Goal: Information Seeking & Learning: Learn about a topic

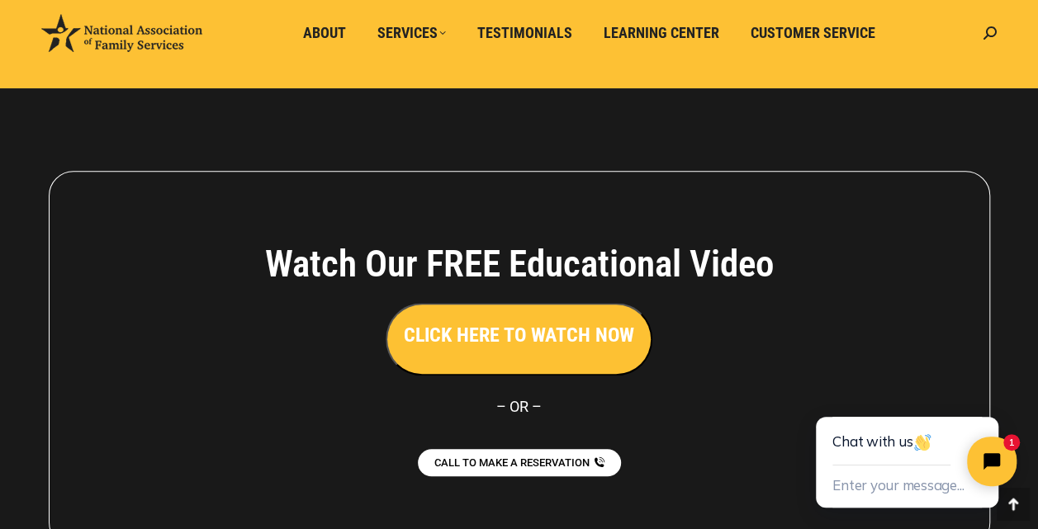
scroll to position [3626, 0]
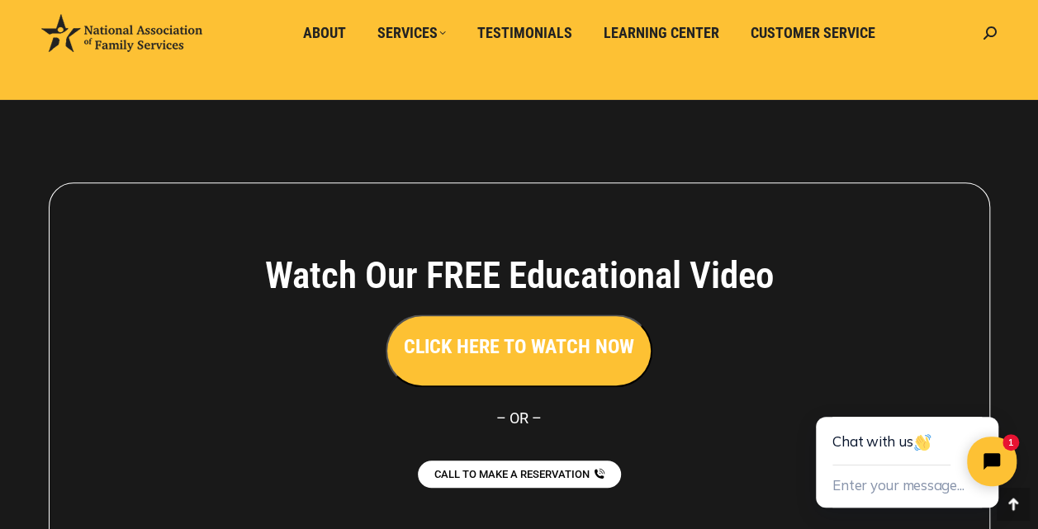
click at [164, 38] on img at bounding box center [121, 33] width 161 height 38
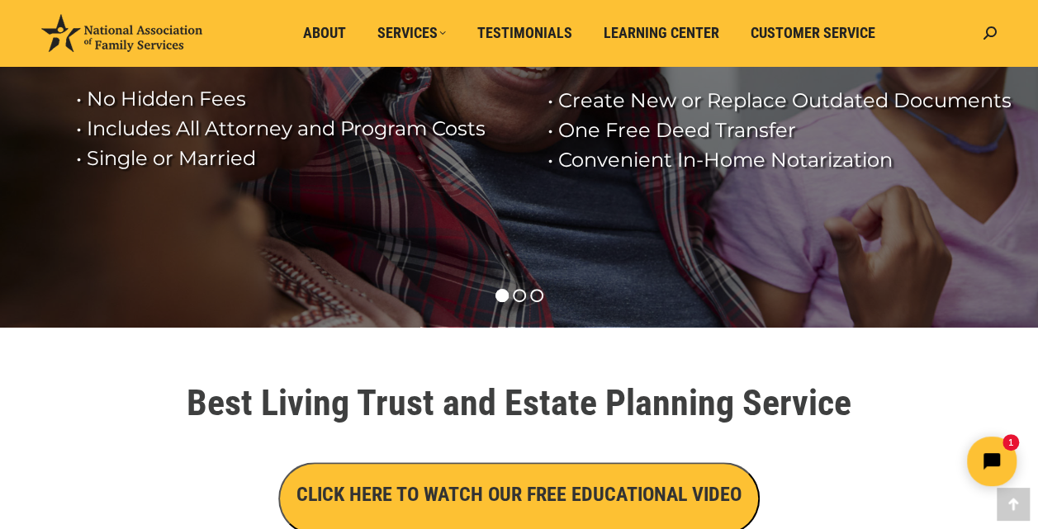
scroll to position [496, 0]
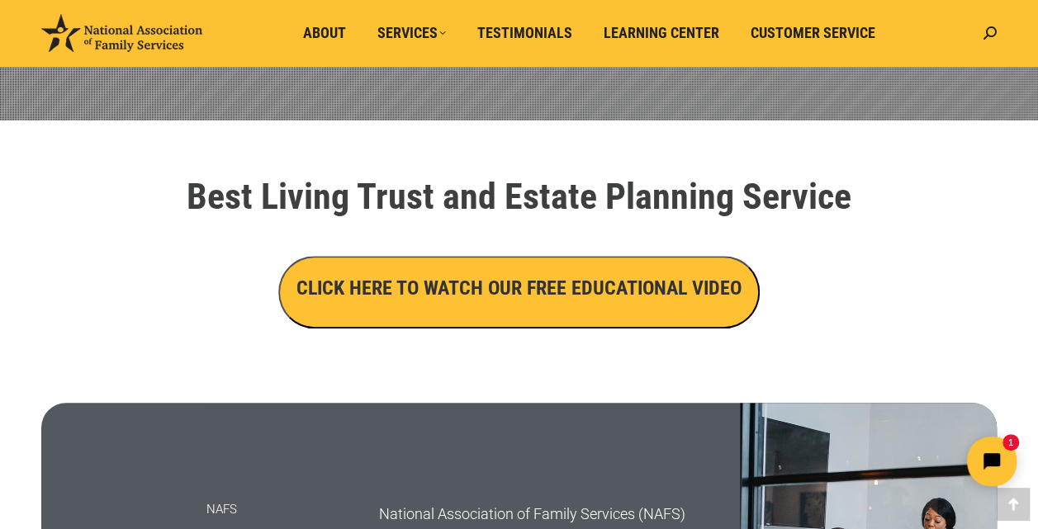
click at [477, 294] on h3 "CLICK HERE TO WATCH OUR FREE EDUCATIONAL VIDEO" at bounding box center [519, 288] width 445 height 28
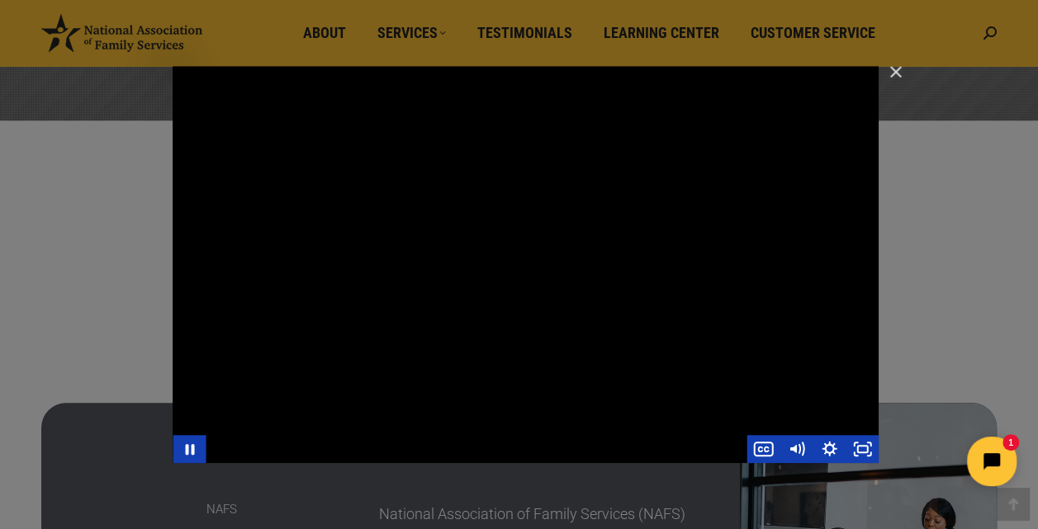
click at [586, 261] on div "Main Video - Full Webinar (Emma) Landon V1.4" at bounding box center [526, 264] width 706 height 397
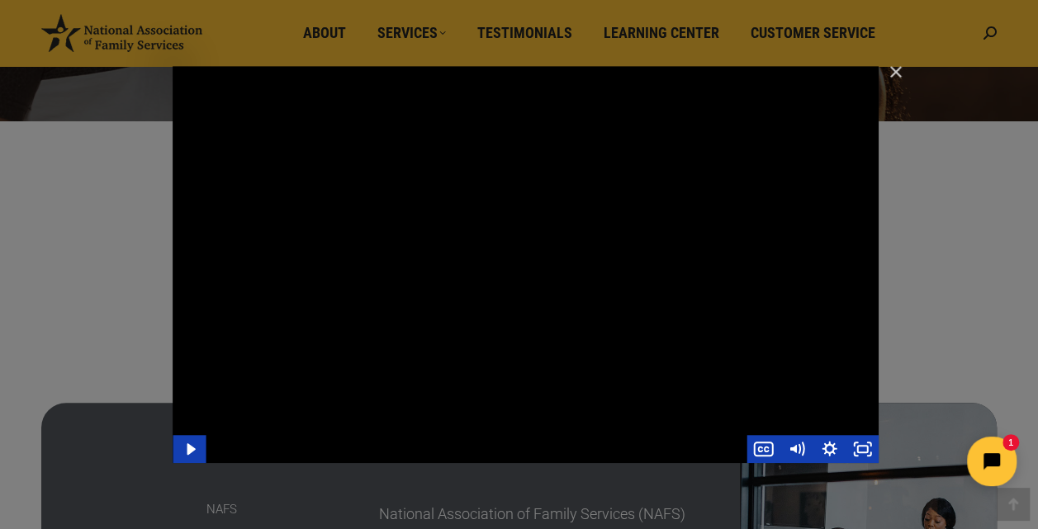
click at [479, 226] on div "Main Video - Full Webinar (Emma) Landon V1.4" at bounding box center [526, 264] width 706 height 397
